Goal: Transaction & Acquisition: Purchase product/service

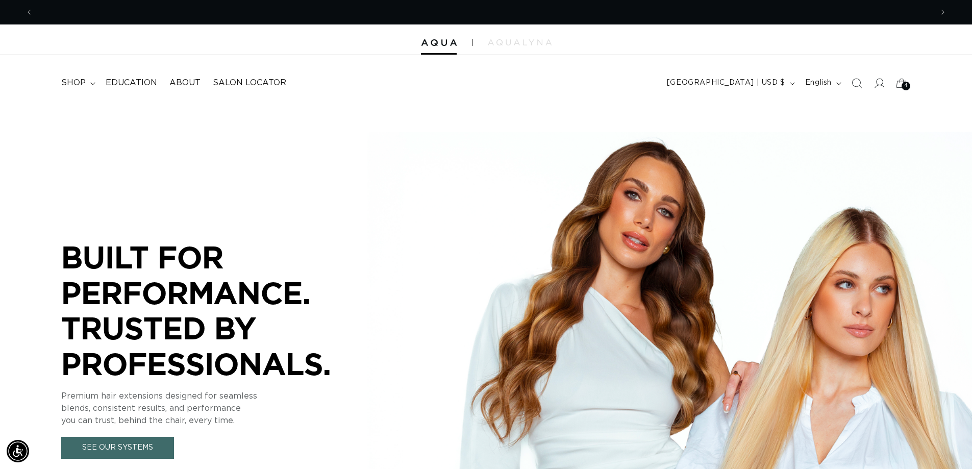
scroll to position [0, 1798]
click at [87, 86] on summary "shop" at bounding box center [77, 82] width 44 height 23
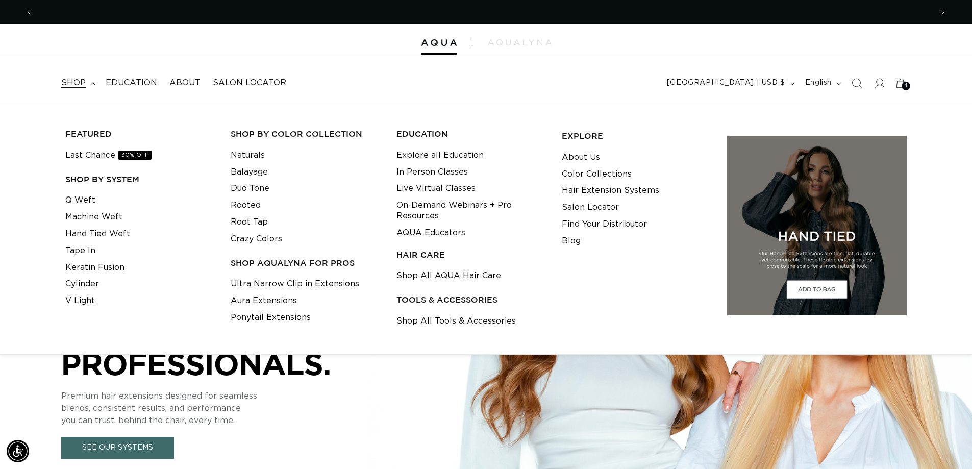
scroll to position [0, 0]
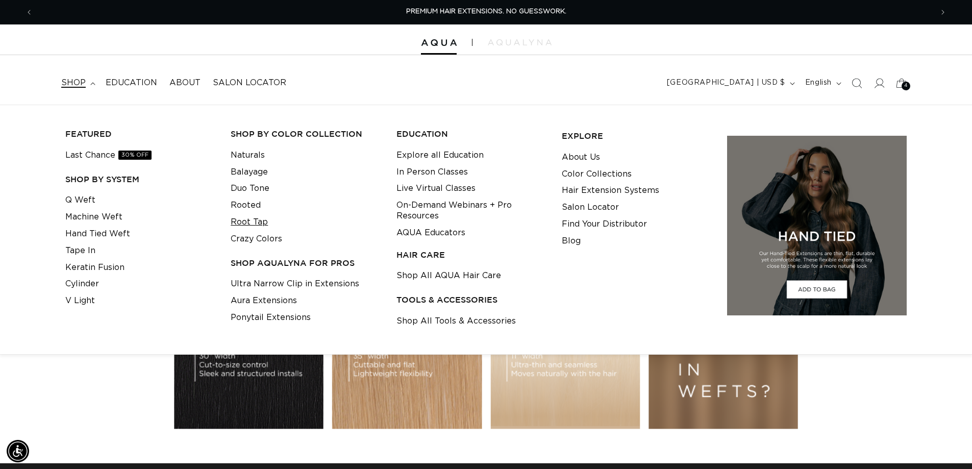
click at [243, 222] on link "Root Tap" at bounding box center [249, 222] width 37 height 17
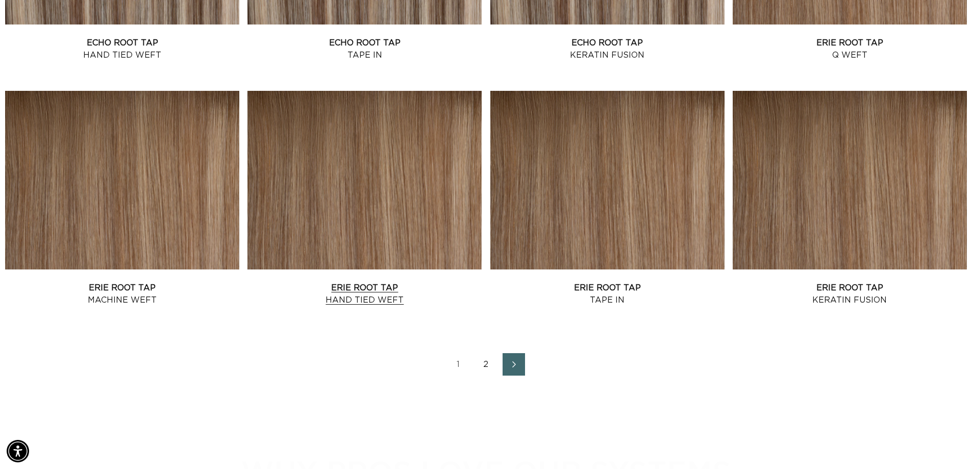
scroll to position [1428, 0]
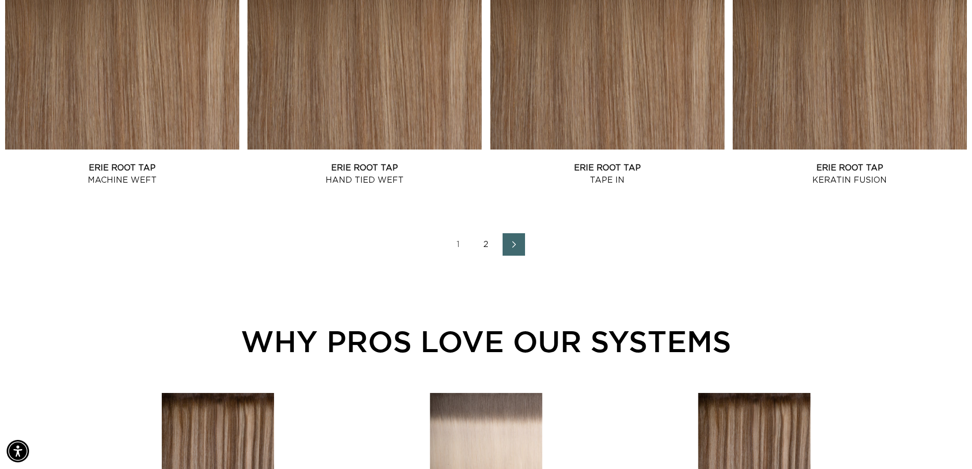
click at [508, 238] on link "Next page" at bounding box center [513, 244] width 22 height 22
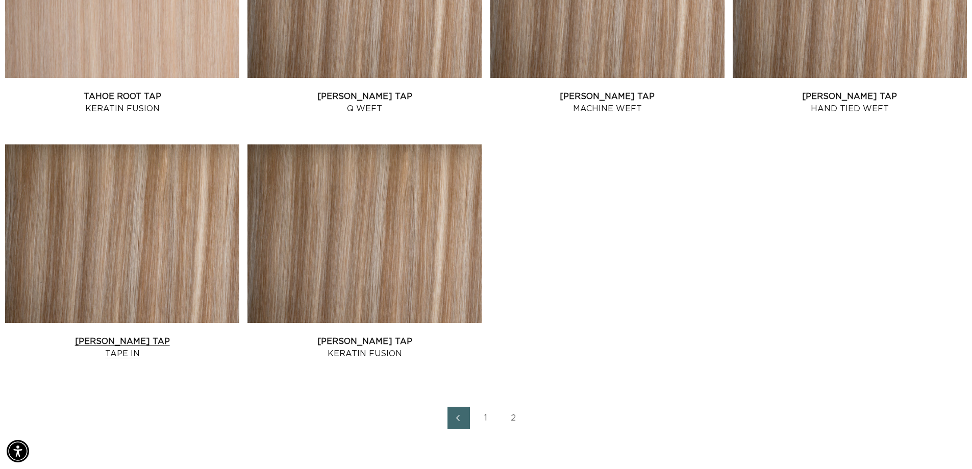
scroll to position [0, 1798]
click at [118, 338] on link "Victoria Root Tap Tape In" at bounding box center [122, 347] width 234 height 24
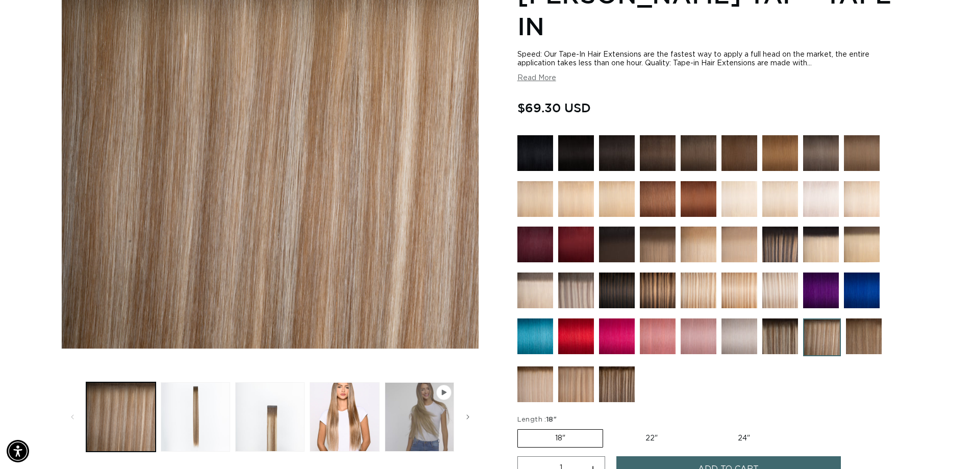
scroll to position [204, 0]
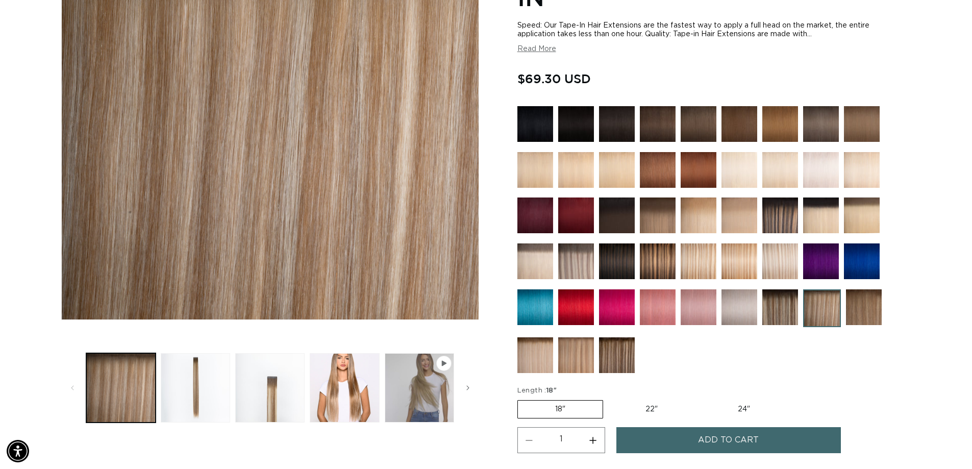
click at [641, 409] on label "22" Variant sold out or unavailable" at bounding box center [651, 408] width 87 height 17
click at [608, 398] on input "22" Variant sold out or unavailable" at bounding box center [608, 398] width 1 height 1
radio input "true"
click at [593, 441] on button "Increase quantity for Victoria Root Tap - Tape In" at bounding box center [592, 440] width 23 height 26
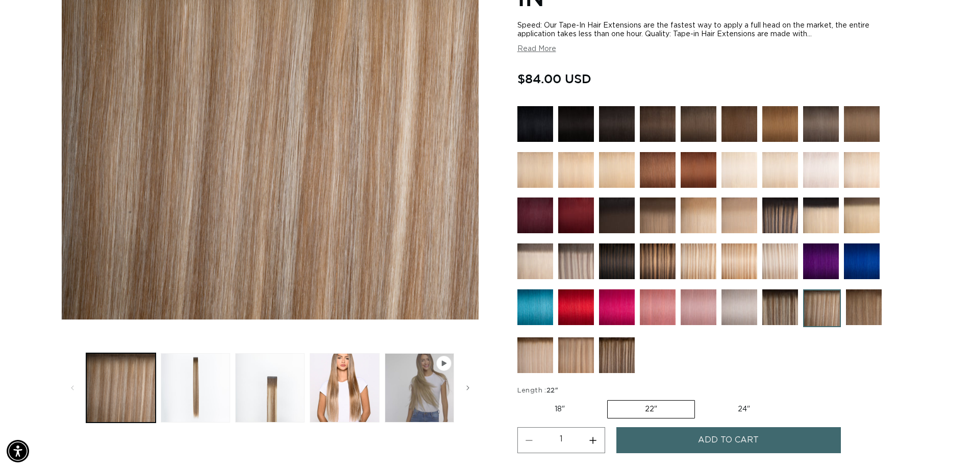
type input "2"
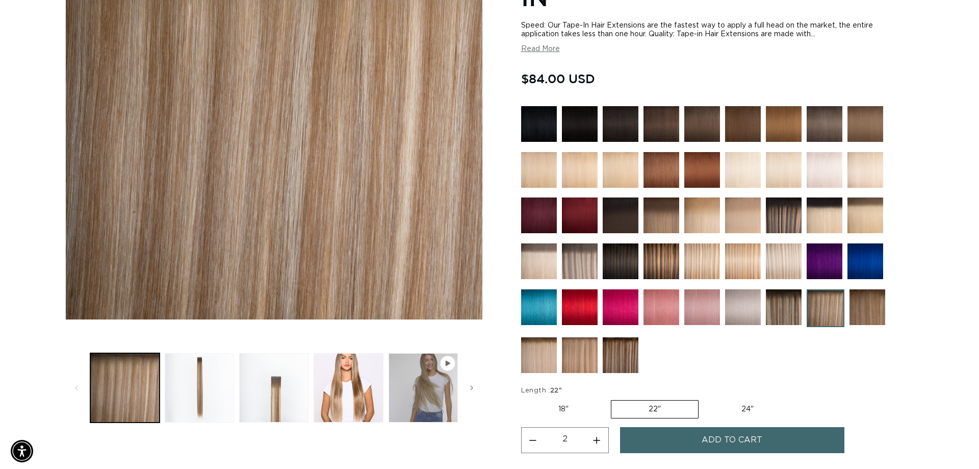
scroll to position [0, 0]
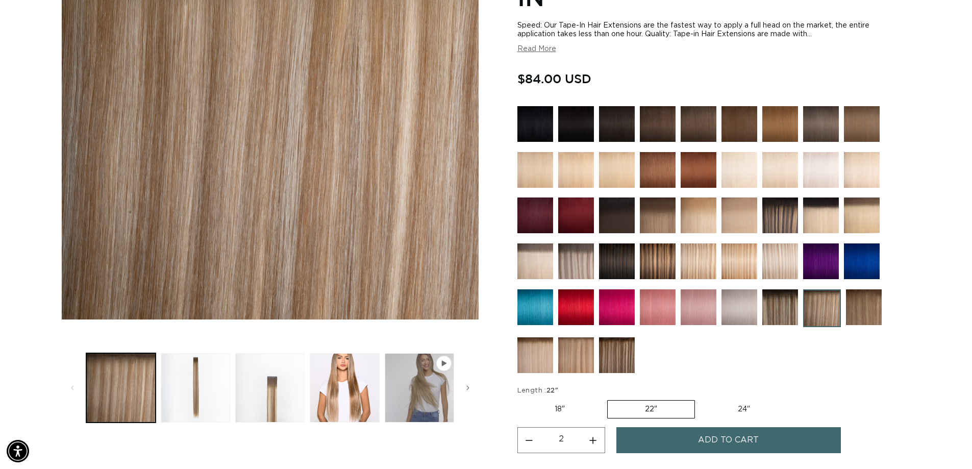
click at [752, 437] on span "Add to cart" at bounding box center [728, 440] width 61 height 26
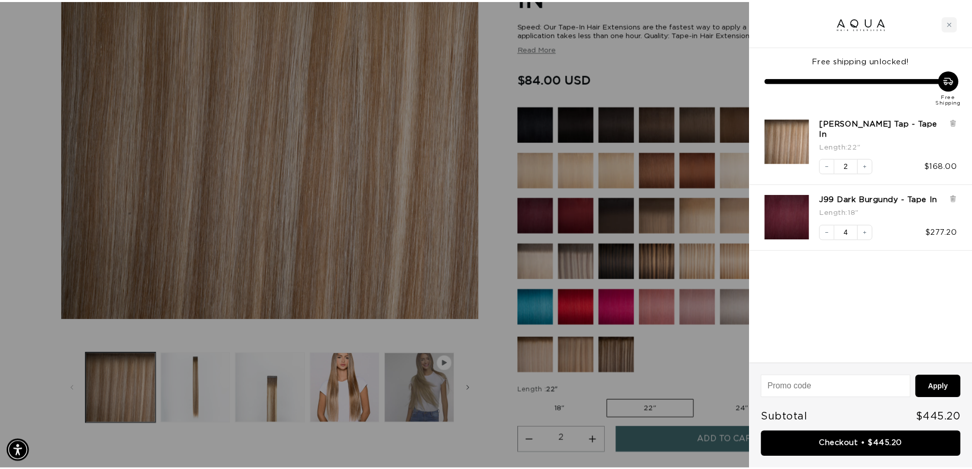
scroll to position [0, 907]
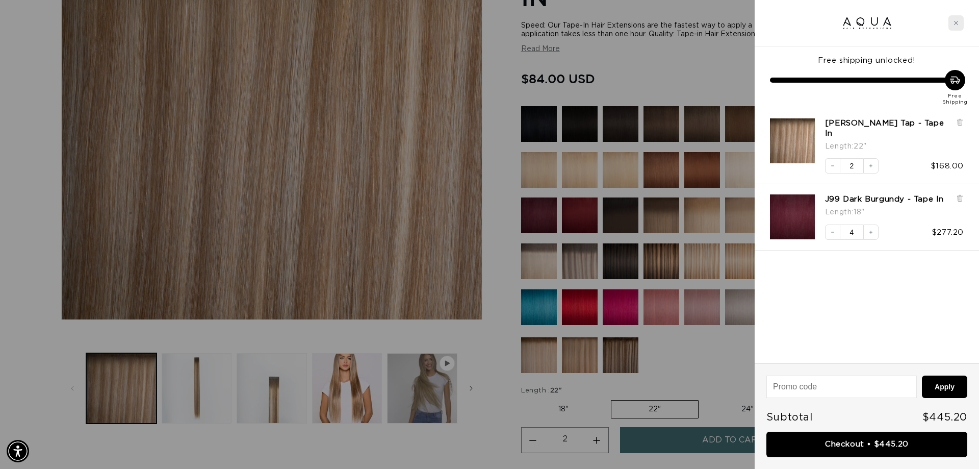
click at [952, 26] on div "Close cart" at bounding box center [956, 22] width 15 height 15
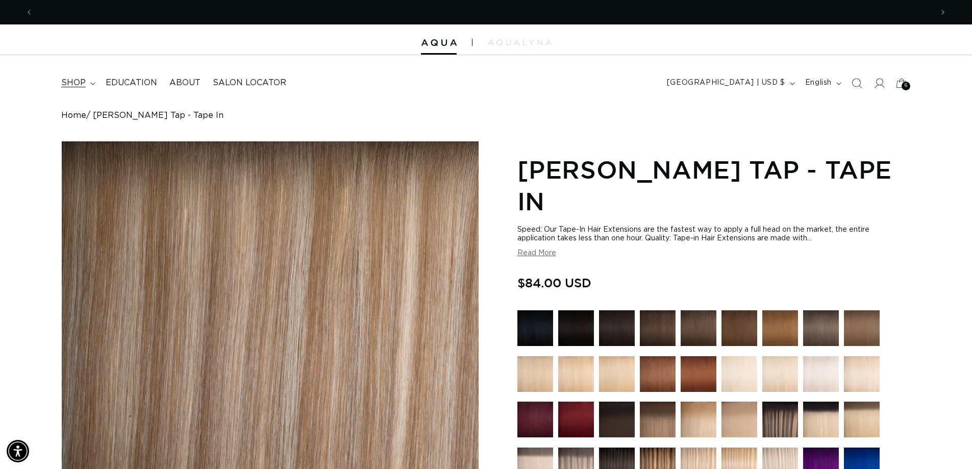
scroll to position [0, 1798]
click at [88, 80] on summary "shop" at bounding box center [77, 82] width 44 height 23
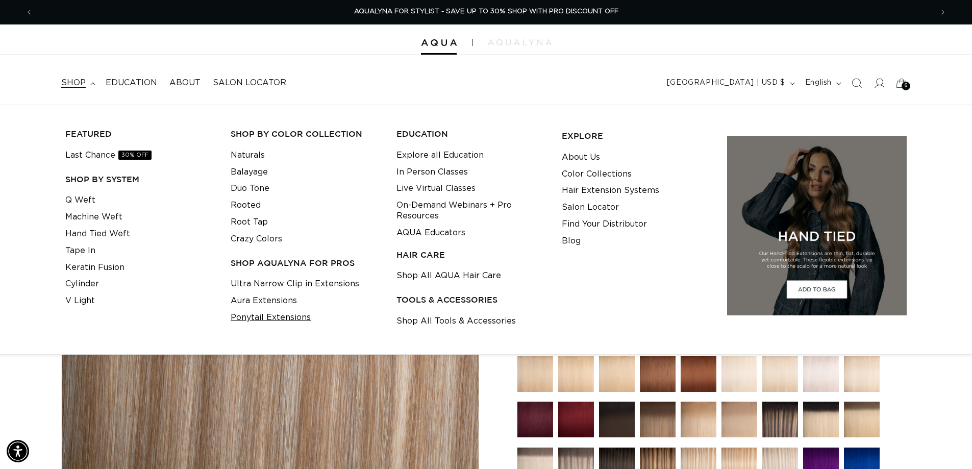
click at [278, 319] on link "Ponytail Extensions" at bounding box center [271, 317] width 80 height 17
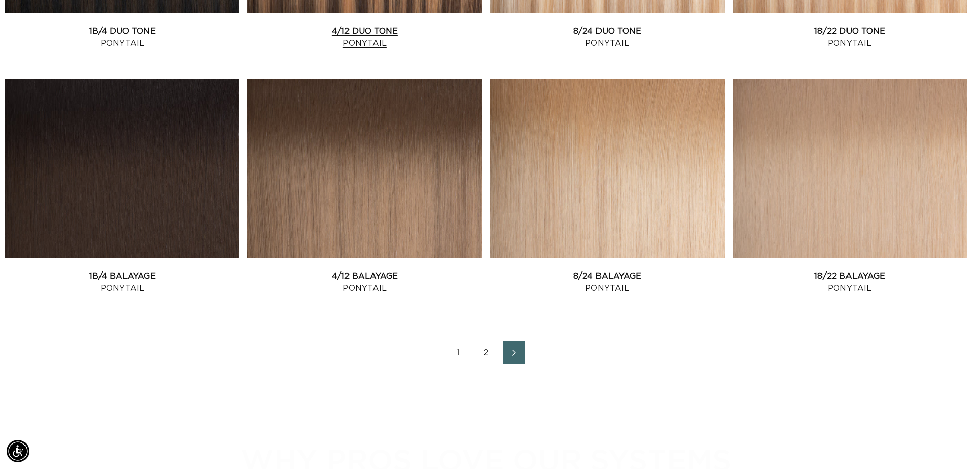
scroll to position [1326, 0]
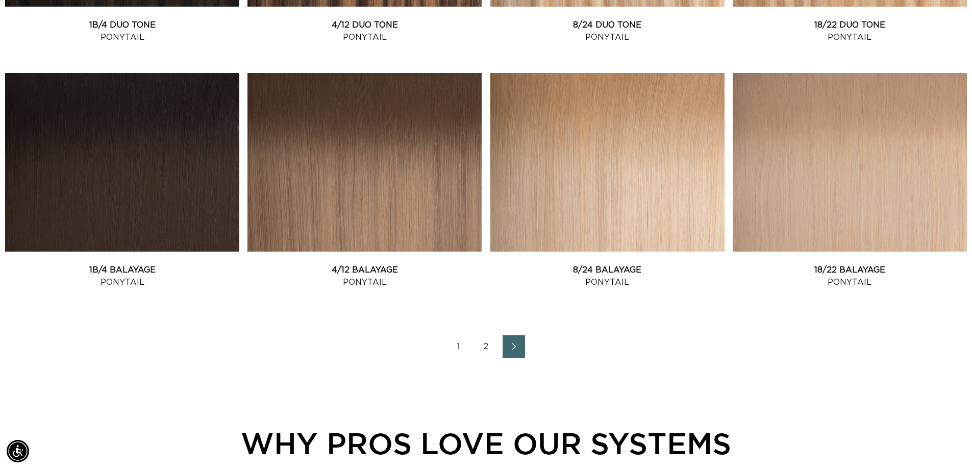
click at [519, 343] on icon "Next page" at bounding box center [514, 346] width 13 height 7
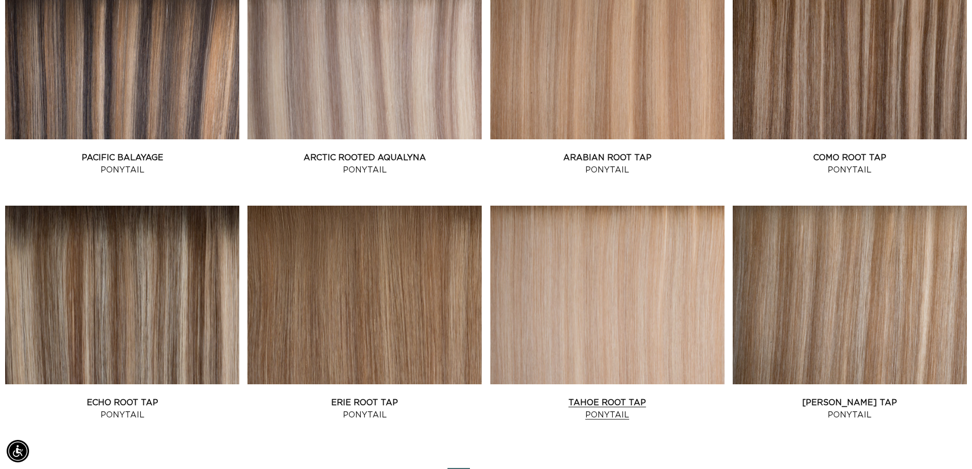
scroll to position [0, 899]
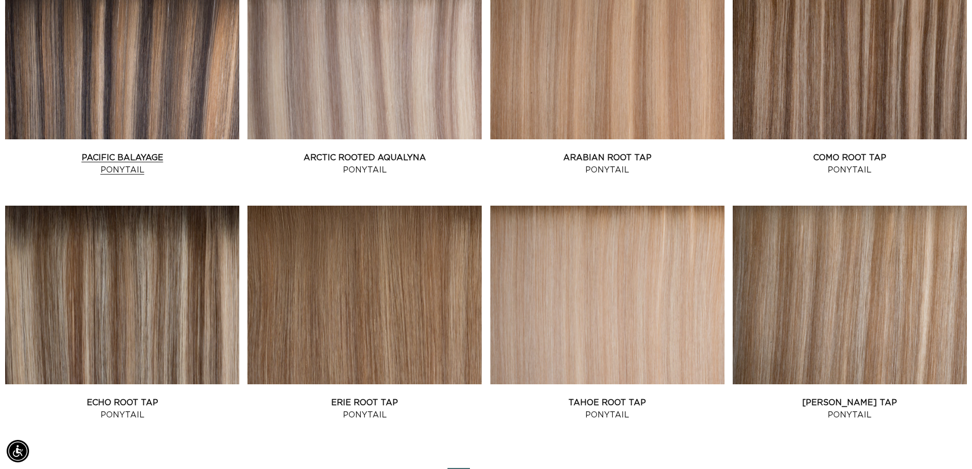
click at [133, 158] on link "Pacific Balayage Ponytail" at bounding box center [122, 163] width 234 height 24
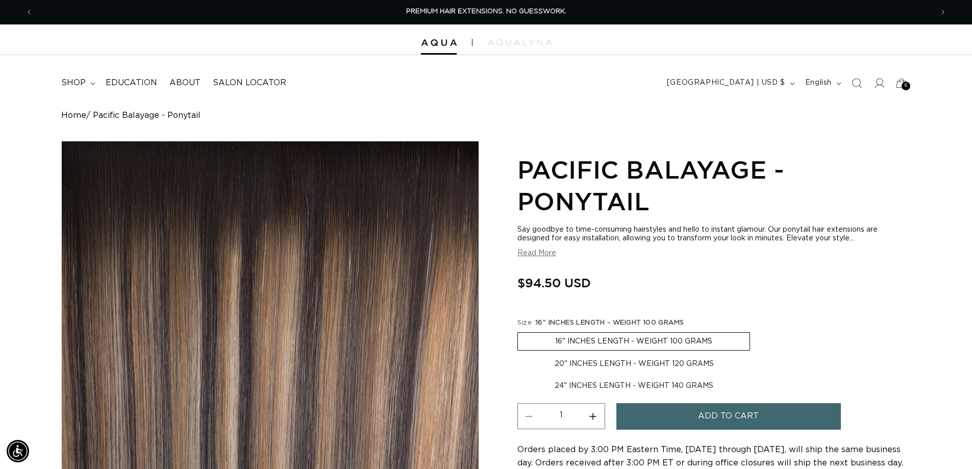
click at [602, 340] on label "16" INCHES LENGTH - WEIGHT 100 GRAMS Variant sold out or unavailable" at bounding box center [633, 341] width 233 height 18
click at [520, 331] on input "16" INCHES LENGTH - WEIGHT 100 GRAMS Variant sold out or unavailable" at bounding box center [520, 330] width 1 height 1
click at [727, 413] on span "Add to cart" at bounding box center [728, 416] width 61 height 26
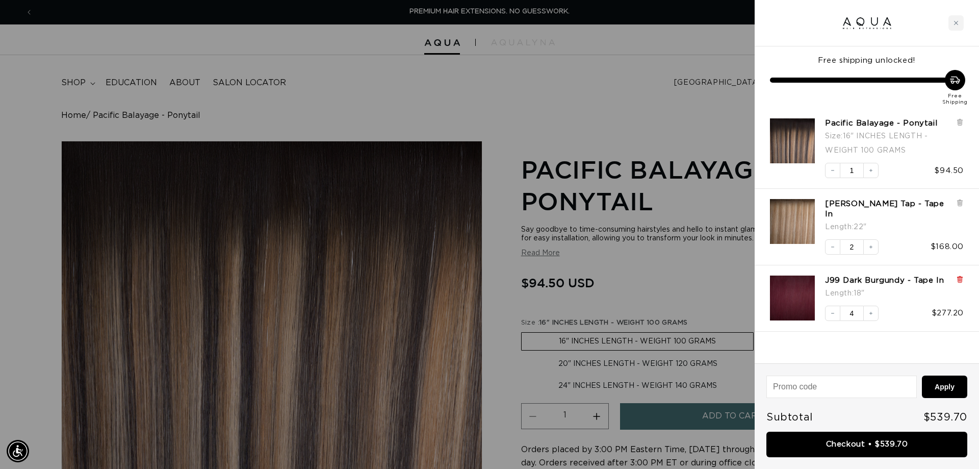
click at [958, 277] on icon at bounding box center [960, 279] width 4 height 5
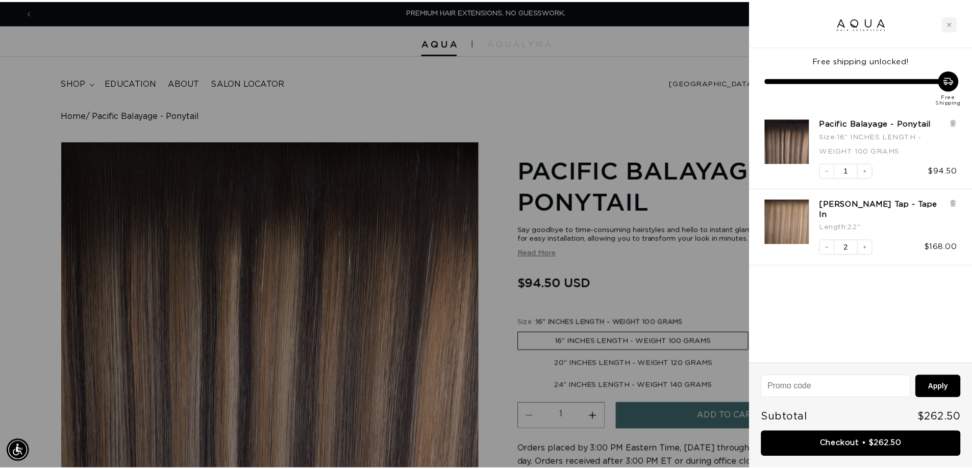
scroll to position [0, 907]
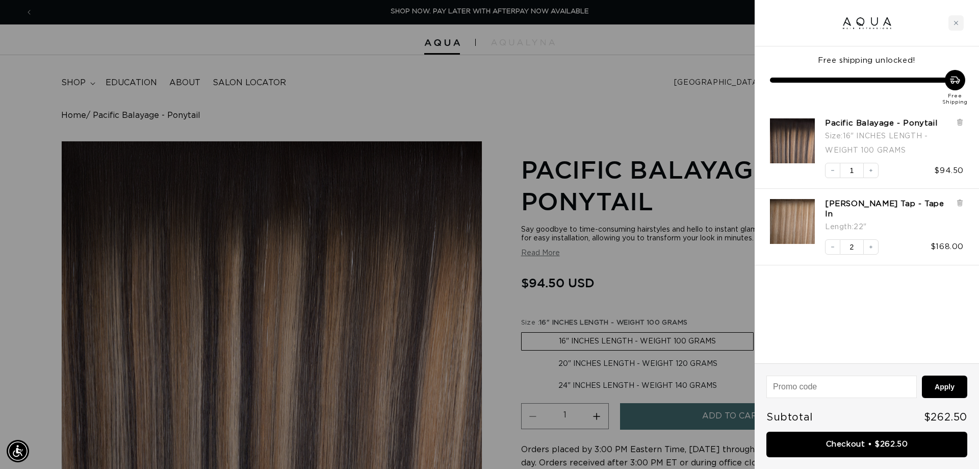
click at [633, 115] on div at bounding box center [489, 234] width 979 height 469
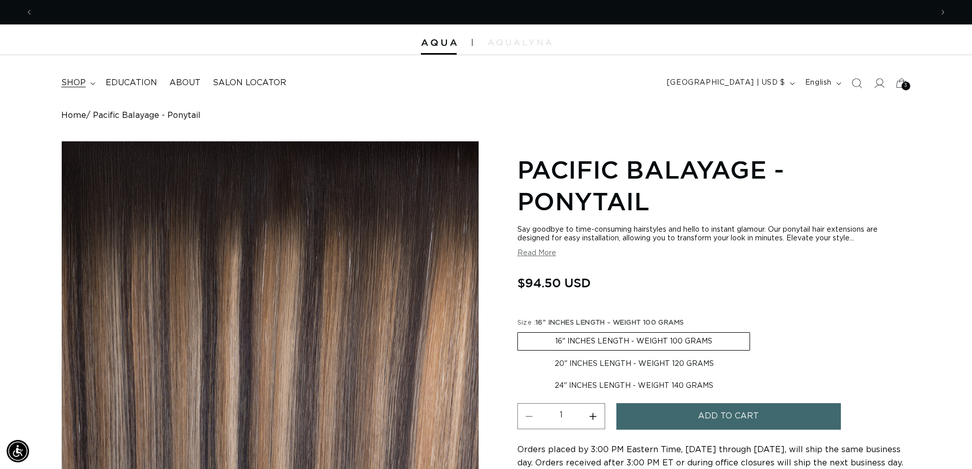
scroll to position [0, 1798]
click at [92, 84] on icon at bounding box center [92, 83] width 5 height 3
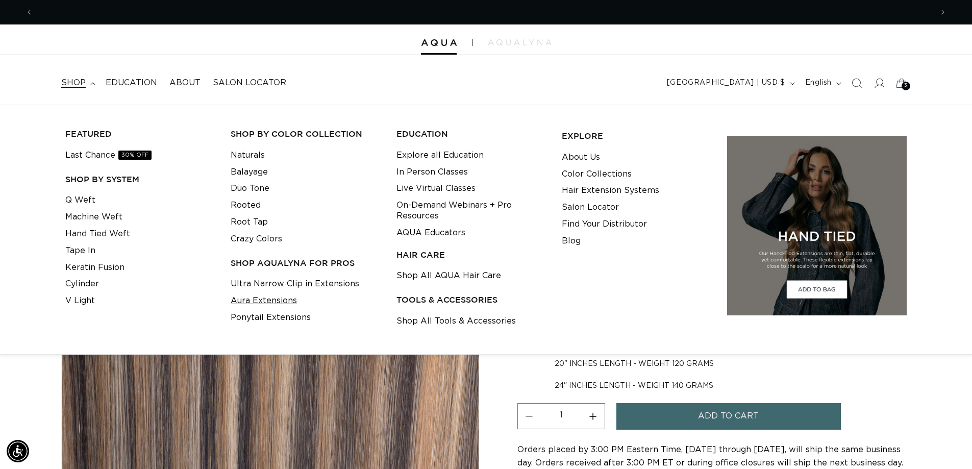
scroll to position [0, 899]
click at [451, 321] on link "Shop All Tools & Accessories" at bounding box center [455, 321] width 119 height 17
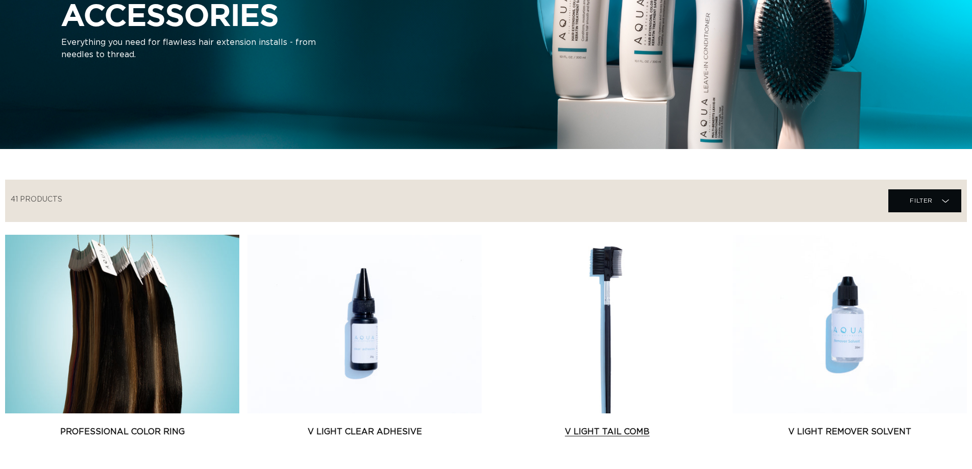
scroll to position [255, 0]
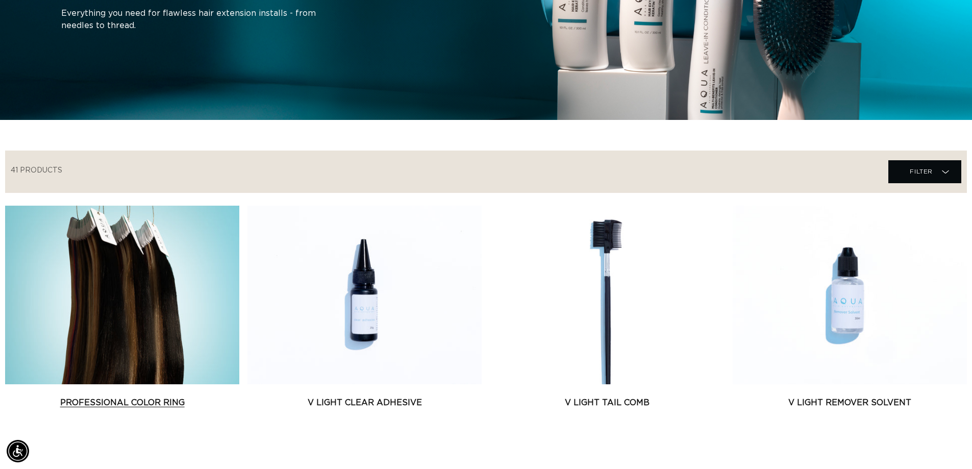
click at [142, 396] on link "Professional Color Ring" at bounding box center [122, 402] width 234 height 12
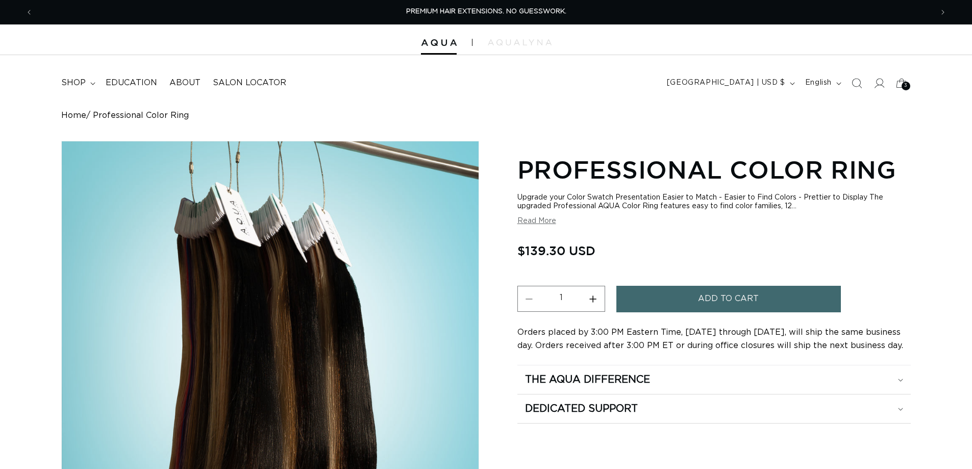
click at [717, 297] on span "Add to cart" at bounding box center [728, 299] width 61 height 26
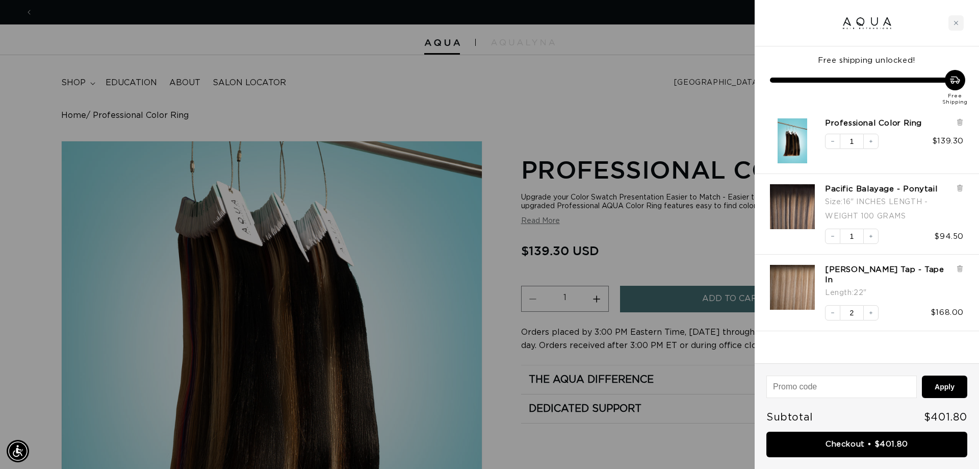
scroll to position [0, 907]
click at [826, 386] on input at bounding box center [841, 386] width 149 height 21
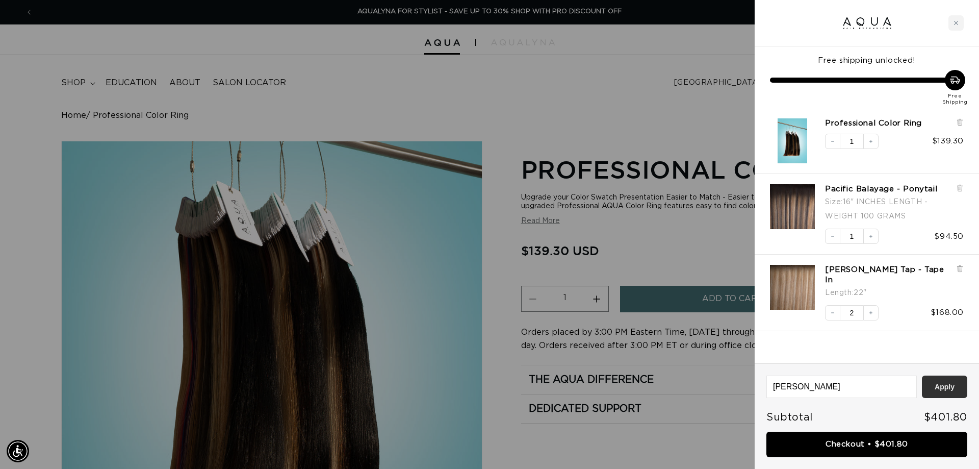
type input "[PERSON_NAME]"
click at [950, 384] on button "Apply" at bounding box center [944, 386] width 45 height 22
click at [871, 382] on input "[PERSON_NAME]" at bounding box center [841, 386] width 149 height 21
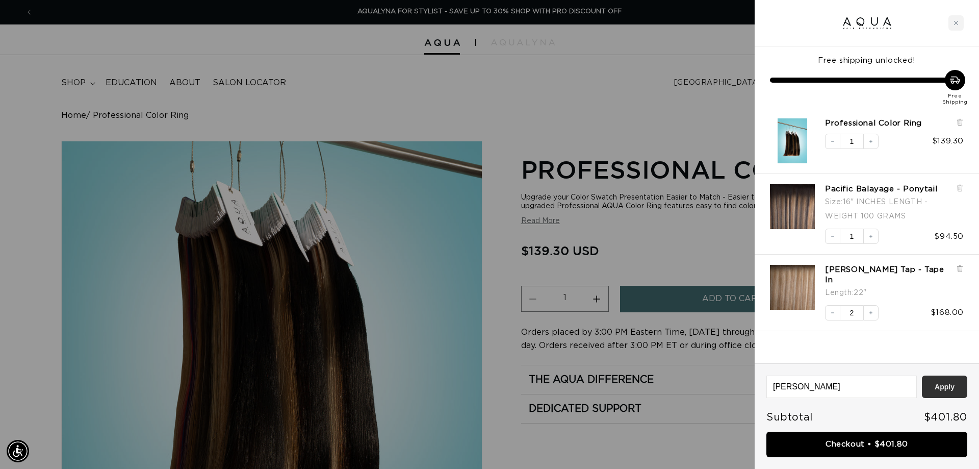
type input "[PERSON_NAME]"
click at [957, 387] on button "Apply" at bounding box center [944, 386] width 45 height 22
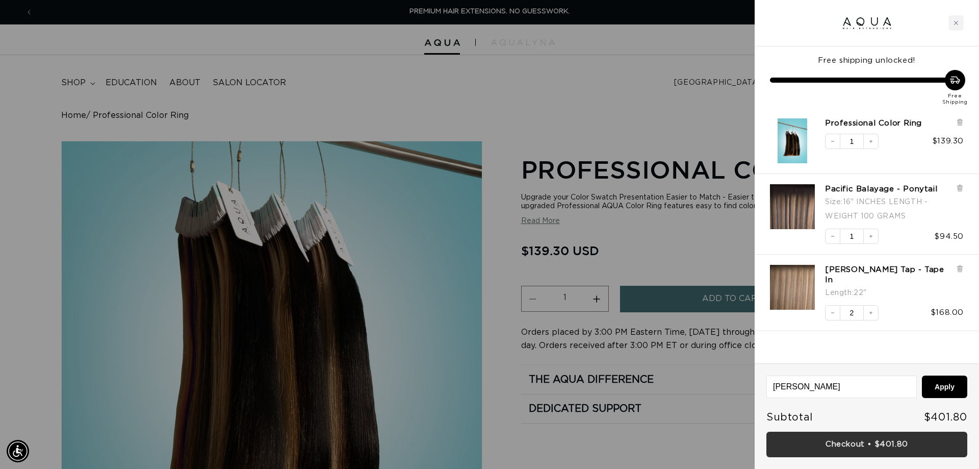
click at [884, 447] on link "Checkout • $401.80" at bounding box center [867, 445] width 201 height 26
